Goal: Information Seeking & Learning: Learn about a topic

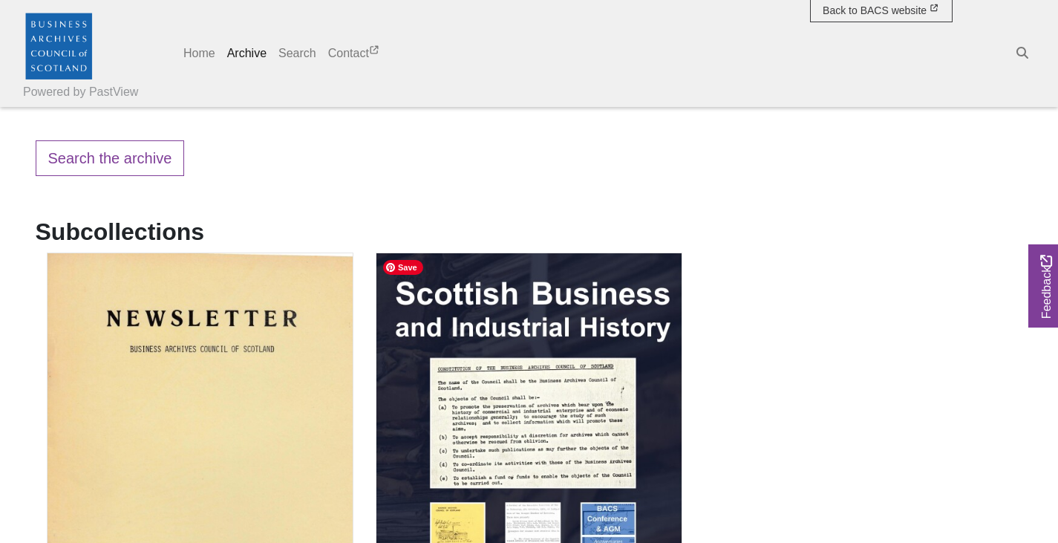
scroll to position [187, 0]
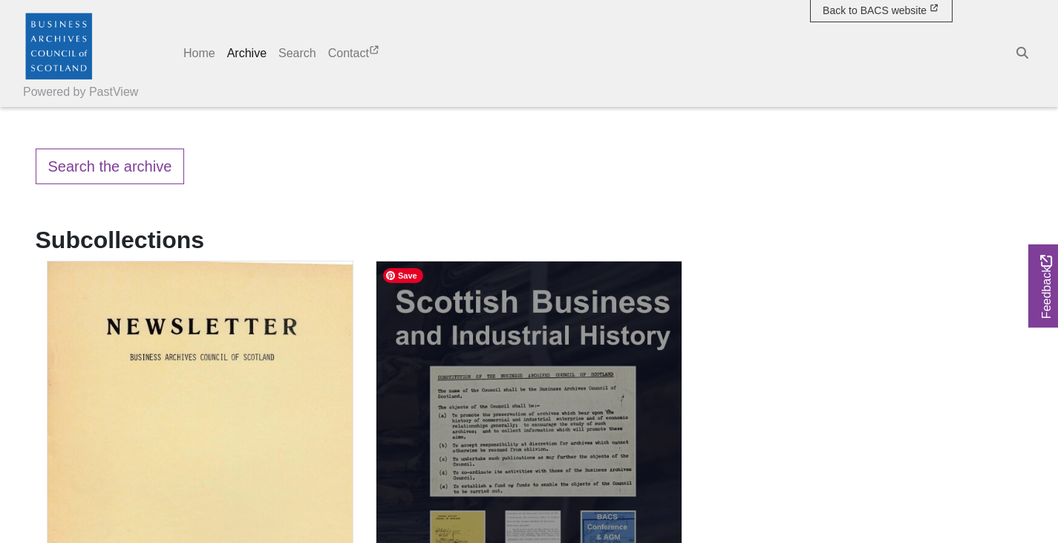
click at [567, 396] on img "Subcollection" at bounding box center [529, 457] width 307 height 393
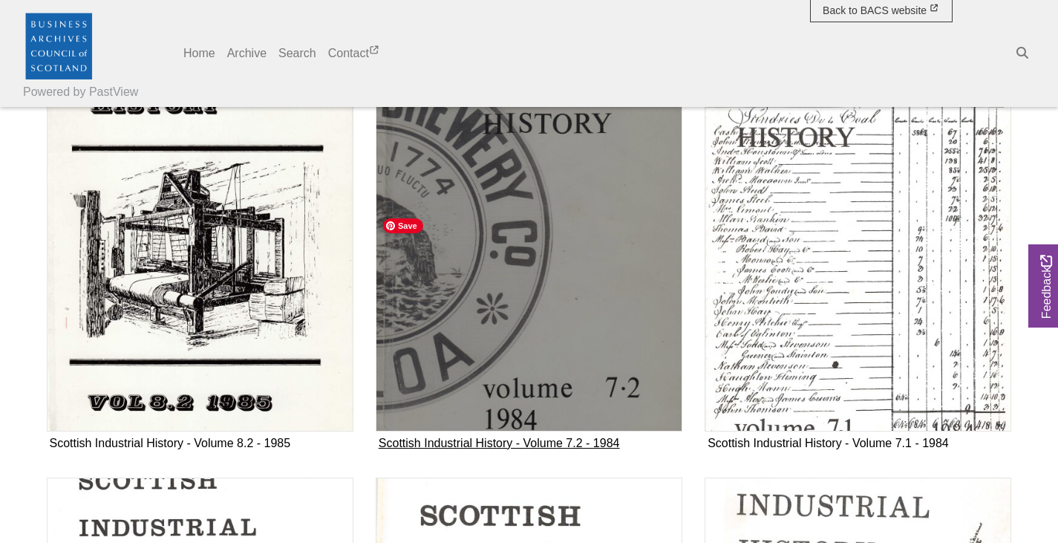
scroll to position [2747, 0]
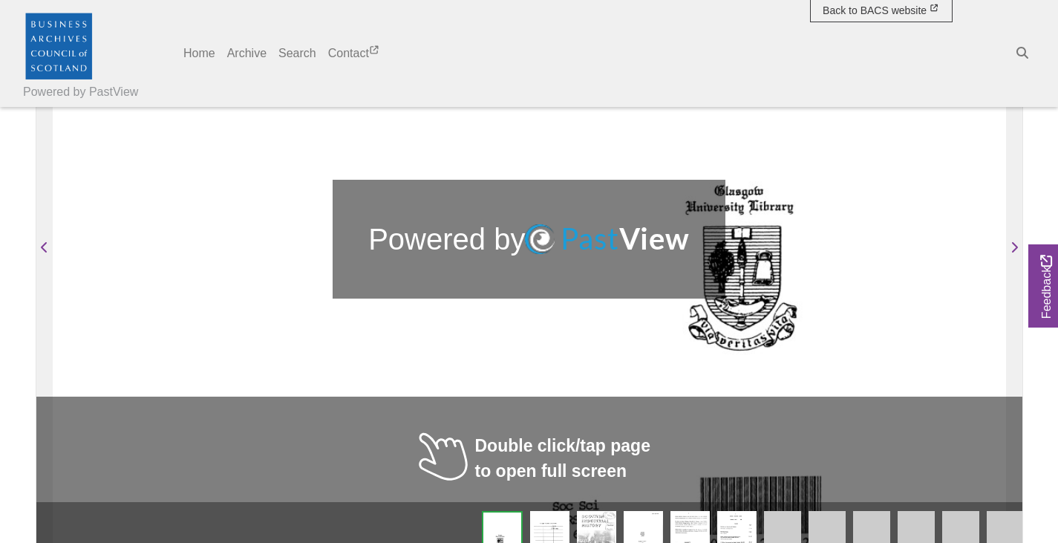
scroll to position [371, 0]
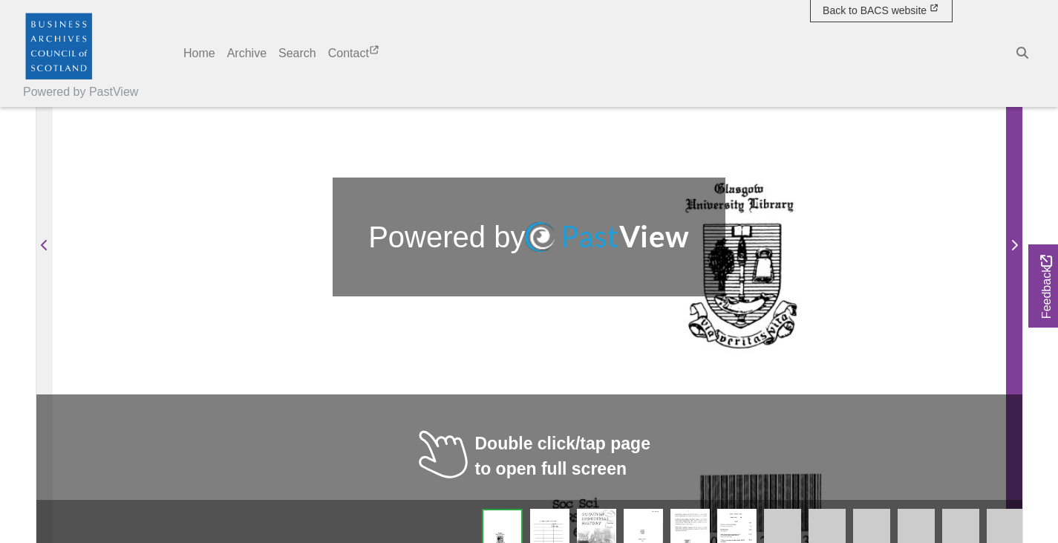
click at [1016, 255] on span "Next Page" at bounding box center [1014, 246] width 15 height 18
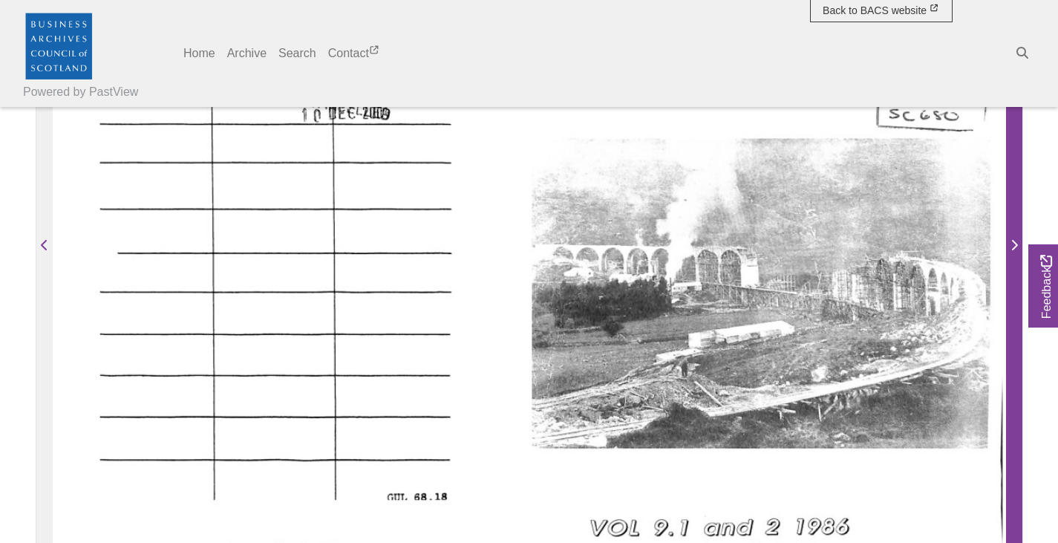
click at [1013, 251] on icon "Next Page" at bounding box center [1013, 245] width 7 height 12
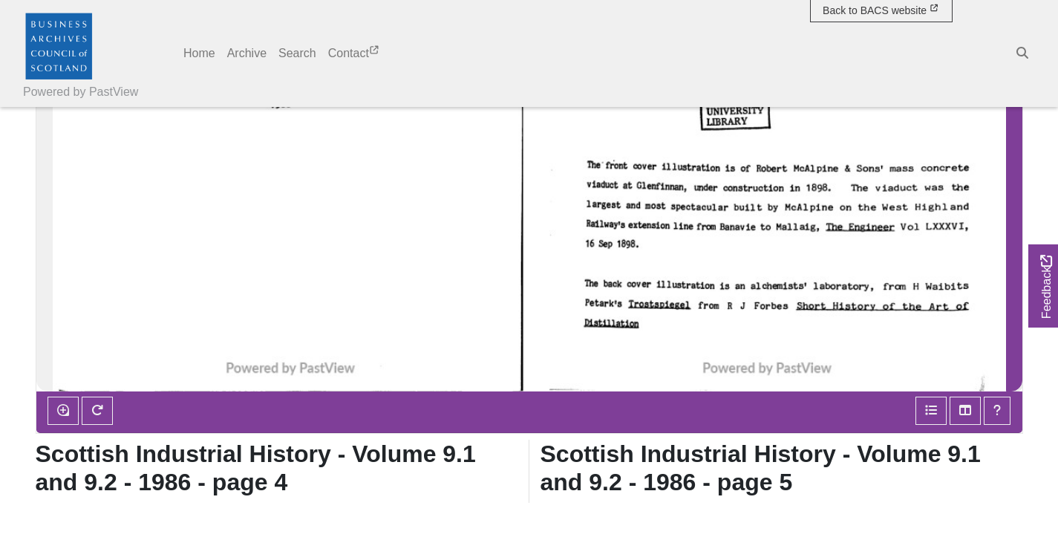
scroll to position [520, 0]
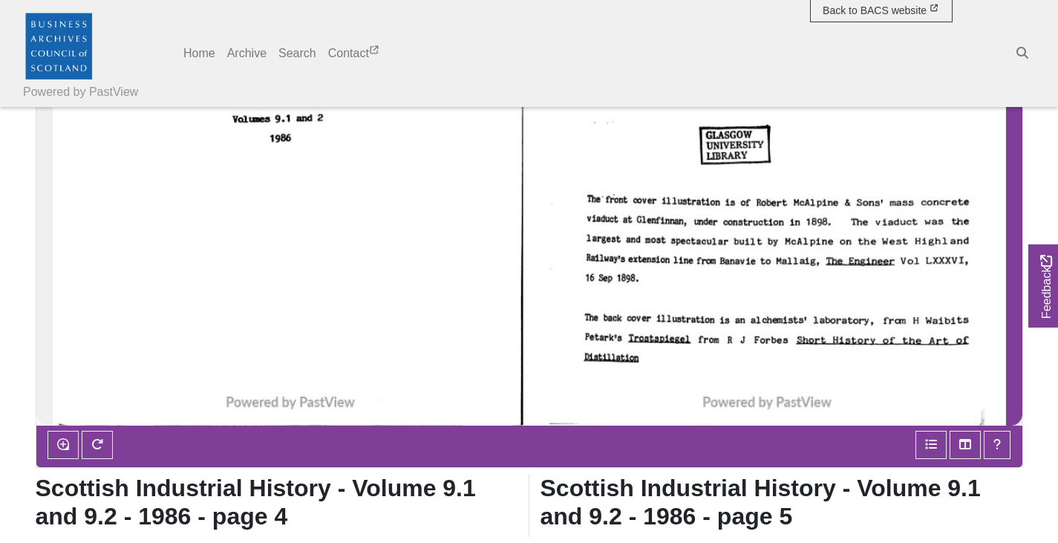
click at [1011, 148] on span "Next Page" at bounding box center [1014, 87] width 15 height 673
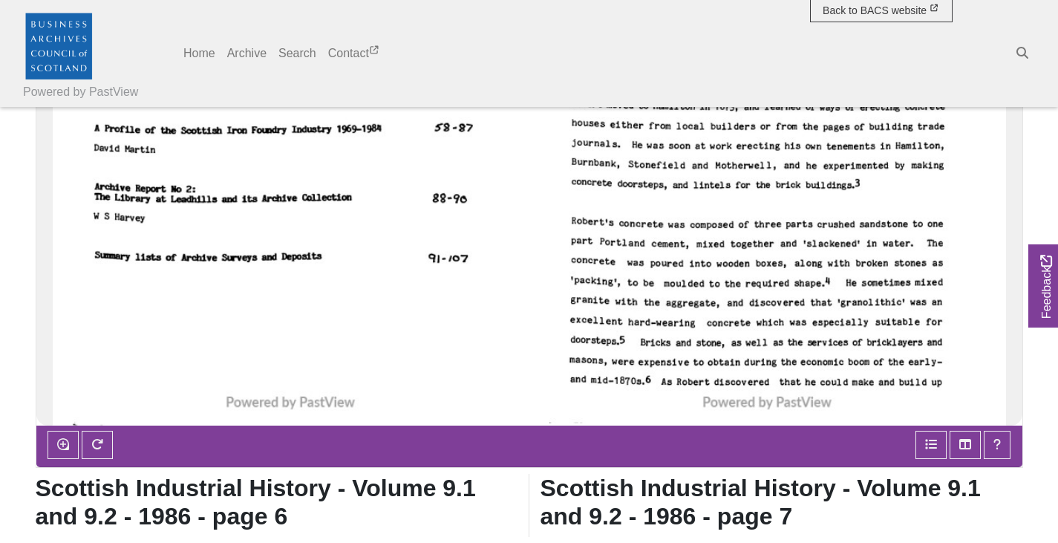
drag, startPoint x: 474, startPoint y: 262, endPoint x: 73, endPoint y: 185, distance: 409.0
click at [53, 185] on div at bounding box center [529, 88] width 953 height 674
click at [178, 194] on div at bounding box center [291, 88] width 477 height 674
click at [171, 195] on div at bounding box center [291, 88] width 477 height 674
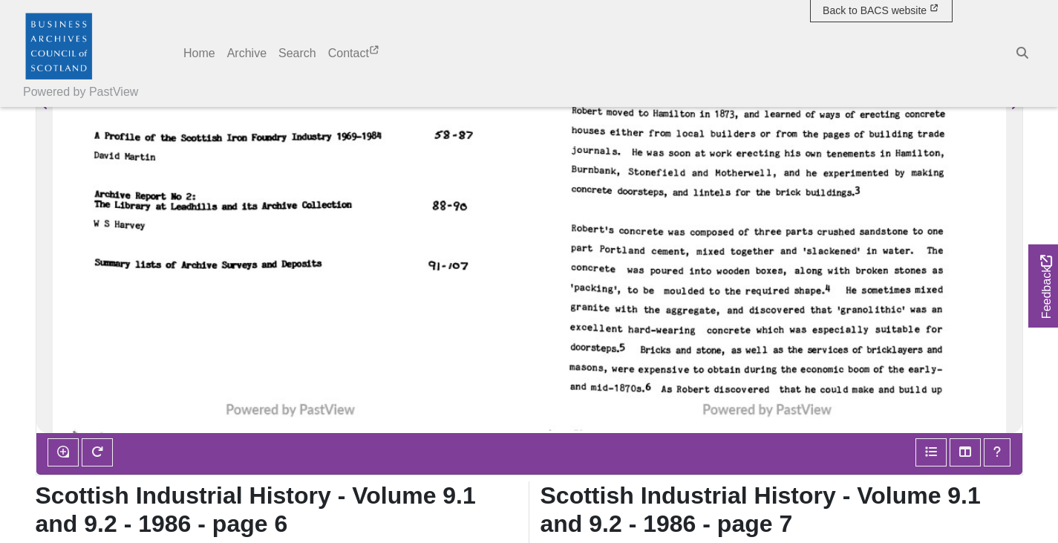
scroll to position [520, 0]
